Goal: Information Seeking & Learning: Learn about a topic

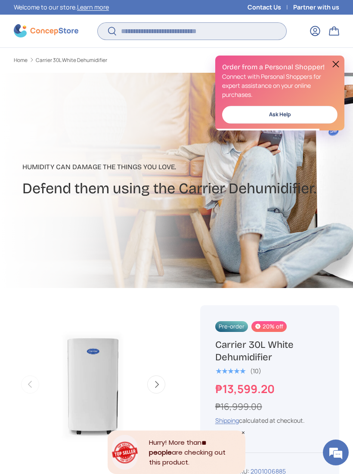
click at [228, 28] on input "Search" at bounding box center [192, 31] width 188 height 17
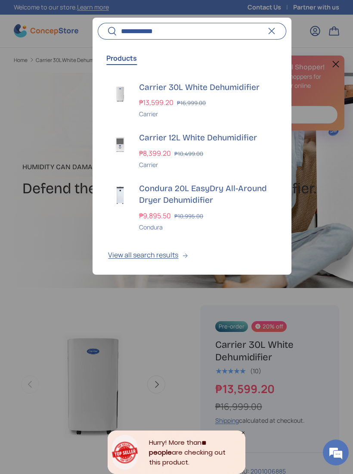
type input "**********"
click at [107, 31] on button "Search" at bounding box center [107, 32] width 19 height 20
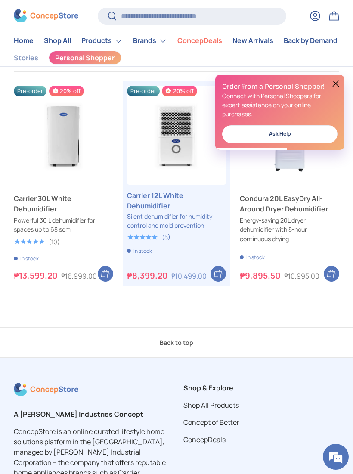
click at [26, 198] on link "Carrier 30L White Dehumidifier" at bounding box center [64, 204] width 100 height 21
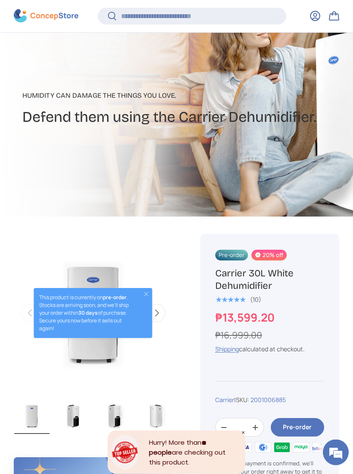
scroll to position [196, 0]
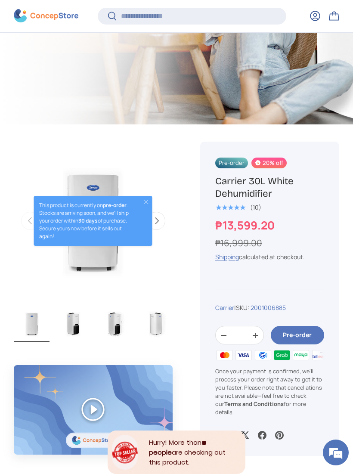
click at [150, 199] on button "Close" at bounding box center [146, 202] width 7 height 7
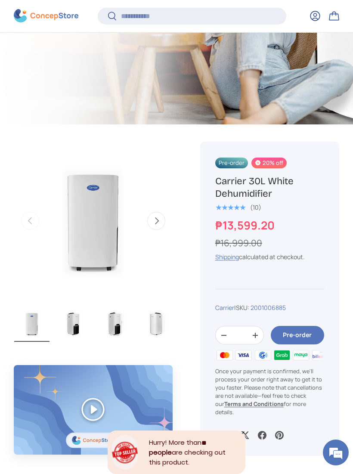
click at [154, 218] on button "Next" at bounding box center [156, 221] width 18 height 18
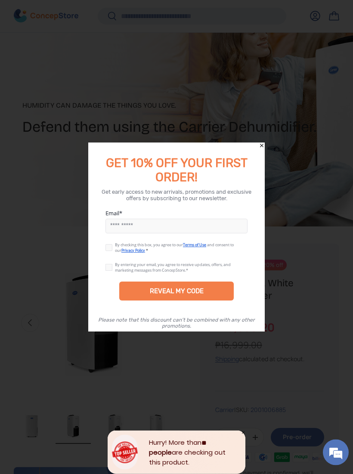
scroll to position [0, 0]
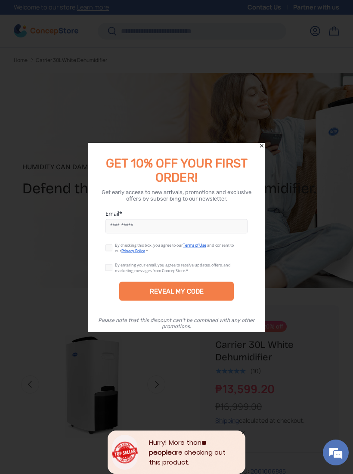
click at [262, 148] on icon "Close" at bounding box center [262, 146] width 6 height 6
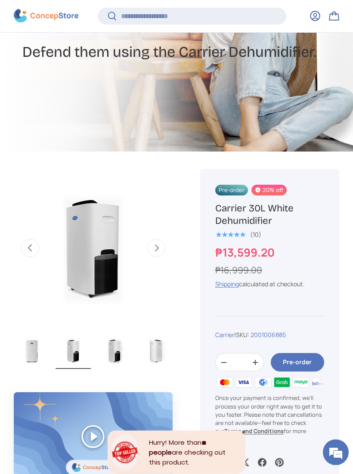
scroll to position [169, 0]
